Goal: Obtain resource: Obtain resource

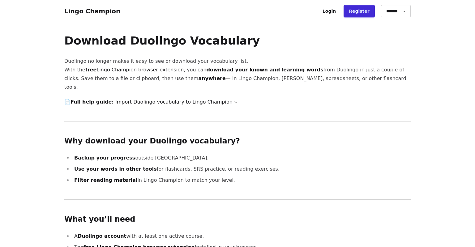
click at [144, 99] on link "Import Duolingo vocabulary to Lingo Champion »" at bounding box center [176, 102] width 122 height 6
click at [145, 70] on link "Lingo Champion browser extension" at bounding box center [139, 70] width 87 height 6
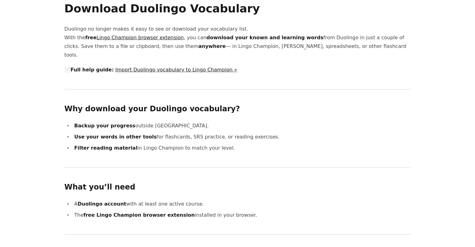
scroll to position [32, 0]
click at [170, 66] on link "Import Duolingo vocabulary to Lingo Champion »" at bounding box center [176, 69] width 122 height 6
